Goal: Task Accomplishment & Management: Manage account settings

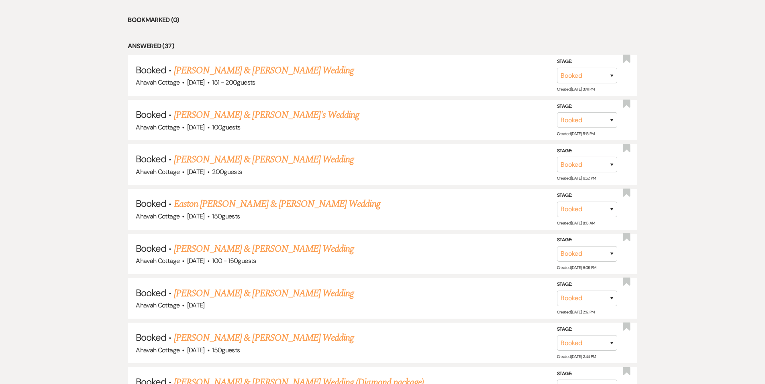
scroll to position [369, 0]
click at [226, 159] on link "[PERSON_NAME] & [PERSON_NAME] Wedding" at bounding box center [264, 160] width 180 height 14
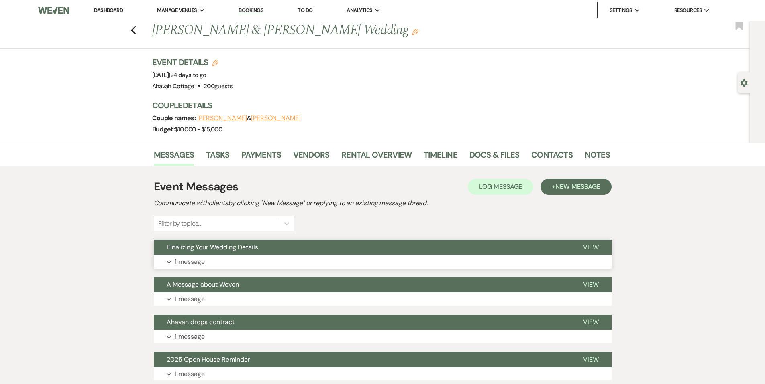
click at [175, 262] on p "1 message" at bounding box center [190, 262] width 30 height 10
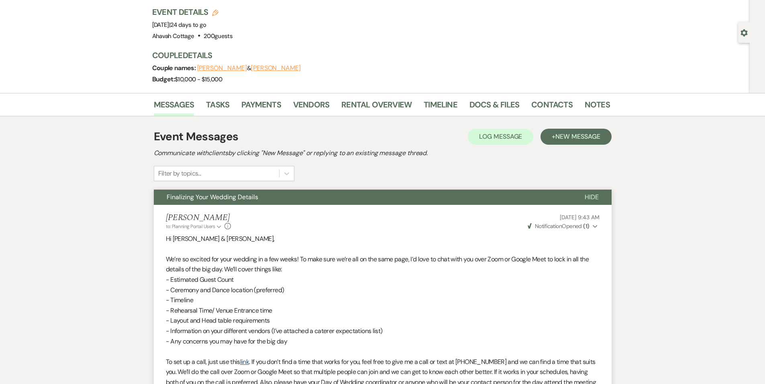
scroll to position [43, 0]
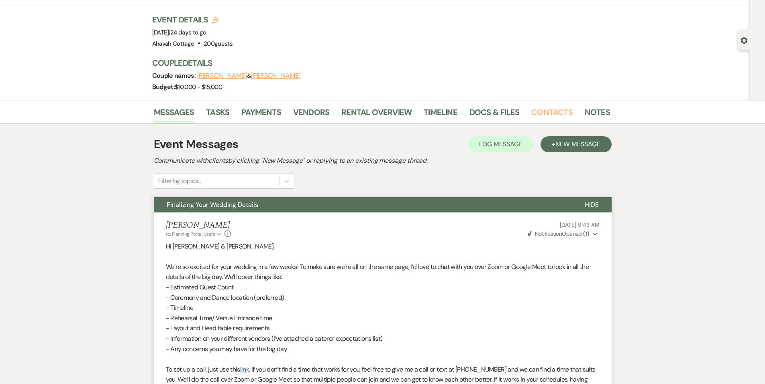
click at [554, 110] on link "Contacts" at bounding box center [551, 115] width 41 height 18
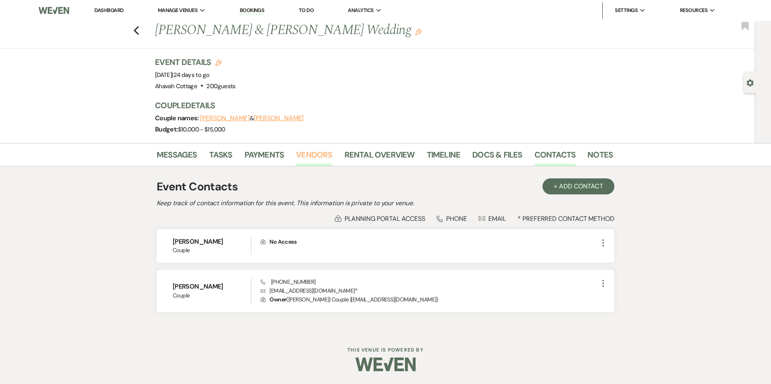
click at [323, 155] on link "Vendors" at bounding box center [314, 157] width 36 height 18
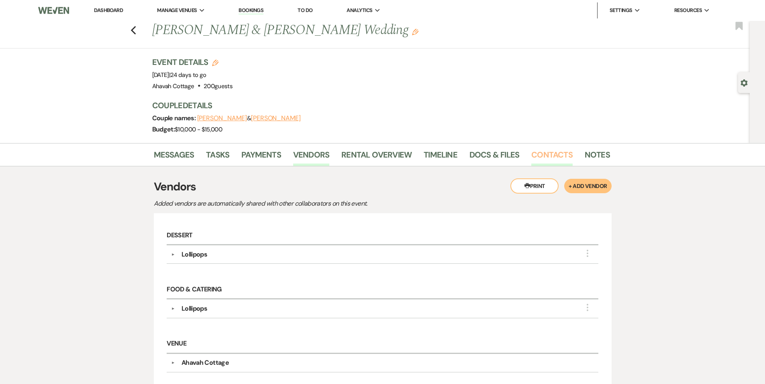
click at [554, 157] on link "Contacts" at bounding box center [551, 157] width 41 height 18
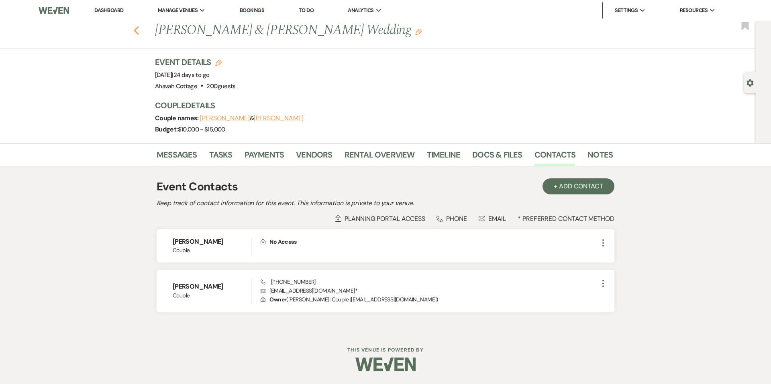
click at [135, 28] on icon "Previous" at bounding box center [136, 31] width 6 height 10
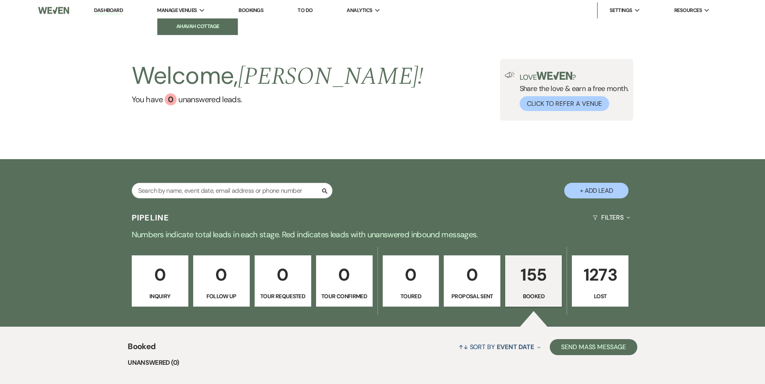
click at [185, 24] on li "Ahavah Cottage" at bounding box center [197, 26] width 72 height 8
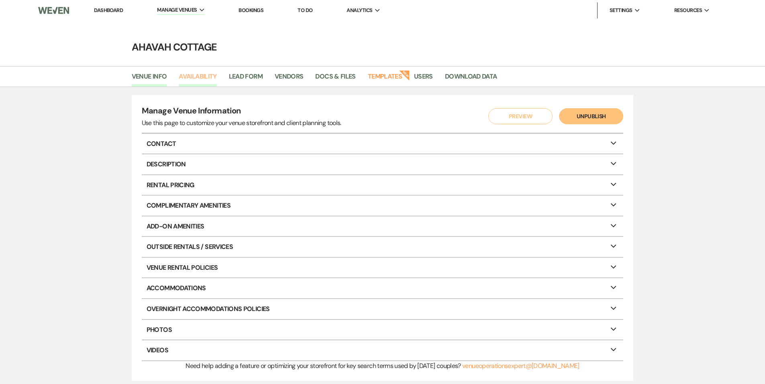
click at [199, 76] on link "Availability" at bounding box center [198, 78] width 38 height 15
select select "3"
select select "2026"
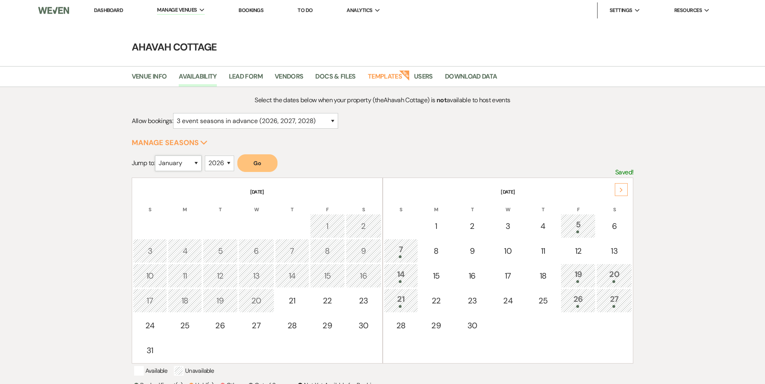
click at [199, 163] on select "January February March April May June July August September October November De…" at bounding box center [178, 164] width 47 height 16
select select "9"
click at [157, 156] on select "January February March April May June July August September October November De…" at bounding box center [178, 164] width 47 height 16
click at [255, 163] on button "Go" at bounding box center [257, 164] width 40 height 18
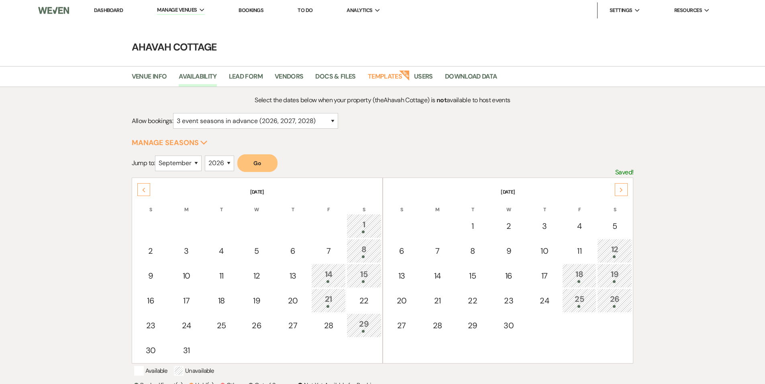
click at [104, 10] on link "Dashboard" at bounding box center [108, 10] width 29 height 7
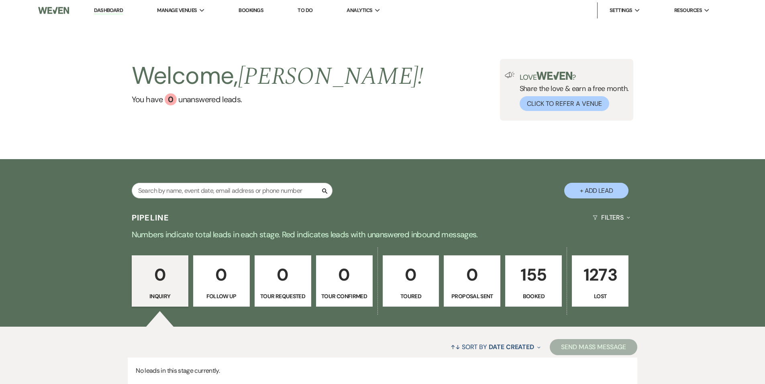
click at [537, 275] on p "155" at bounding box center [533, 275] width 46 height 27
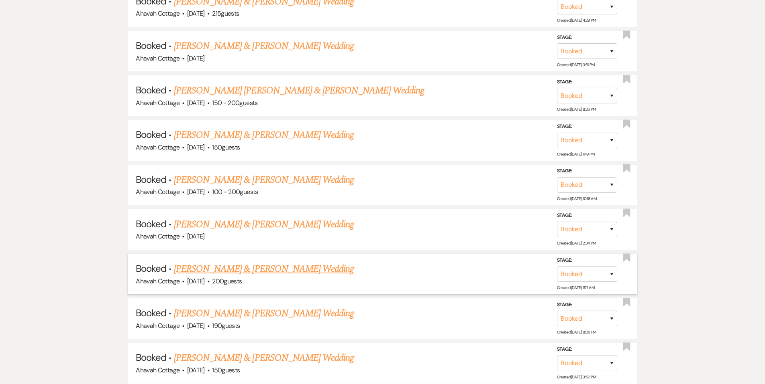
scroll to position [1152, 0]
click at [291, 173] on link "[PERSON_NAME] & [PERSON_NAME] Wedding" at bounding box center [264, 180] width 180 height 14
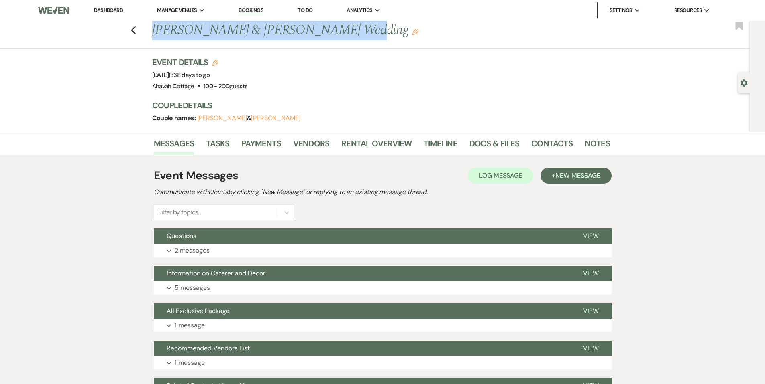
drag, startPoint x: 156, startPoint y: 31, endPoint x: 327, endPoint y: 30, distance: 171.0
click at [330, 30] on h1 "[PERSON_NAME] & [PERSON_NAME] Wedding Edit" at bounding box center [332, 30] width 360 height 19
click at [257, 144] on link "Payments" at bounding box center [261, 146] width 40 height 18
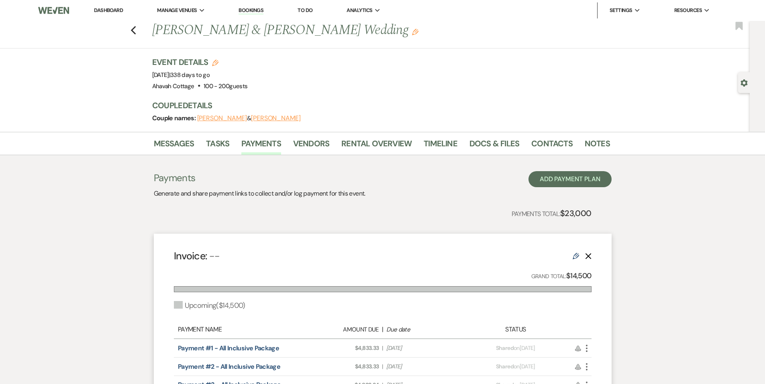
click at [411, 57] on div "Event Details Edit Event Date: [DATE] | 338 days to go Venue: [GEOGRAPHIC_DATA]…" at bounding box center [376, 74] width 449 height 35
click at [134, 29] on icon "Previous" at bounding box center [133, 31] width 6 height 10
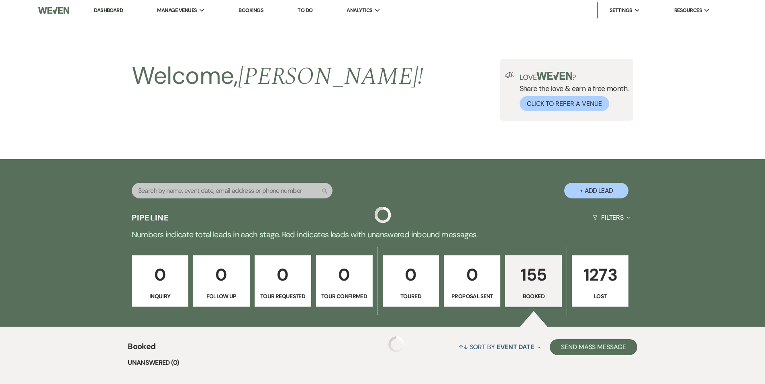
scroll to position [1152, 0]
